Goal: Task Accomplishment & Management: Manage account settings

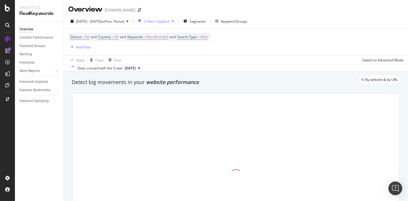
click at [8, 23] on icon at bounding box center [7, 25] width 5 height 5
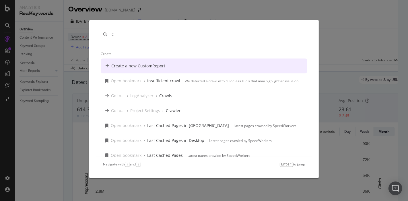
type input "c"
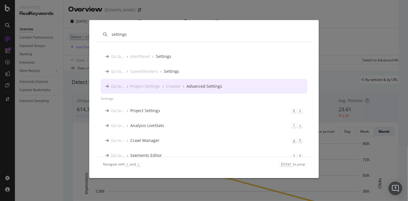
type input "settings"
click at [141, 89] on div "Project Settings" at bounding box center [145, 86] width 30 height 6
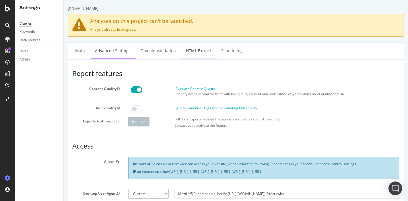
click at [201, 48] on link "HTML Extract" at bounding box center [198, 51] width 34 height 16
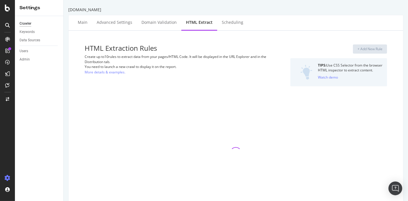
select select "exist"
select select "i"
select select "exist"
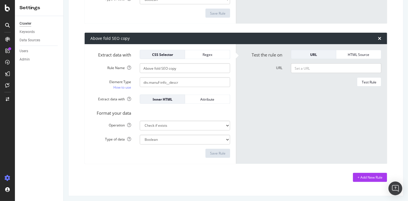
scroll to position [627, 0]
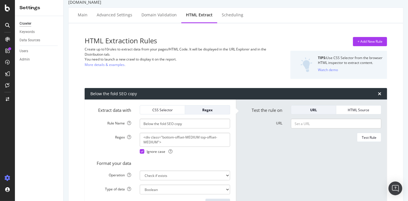
scroll to position [0, 0]
